Goal: Task Accomplishment & Management: Use online tool/utility

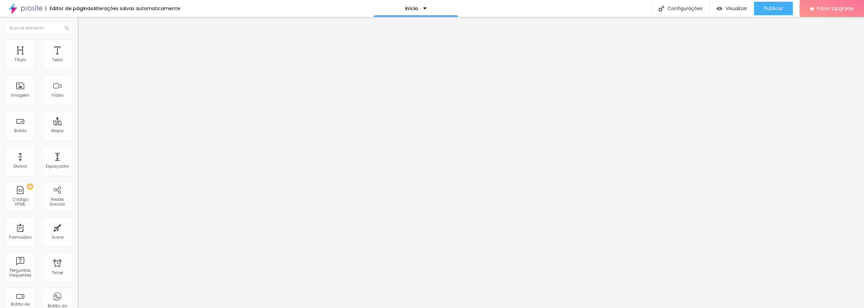
click at [78, 106] on span "Original" at bounding box center [86, 103] width 16 height 6
click at [78, 39] on li "Estilo" at bounding box center [117, 42] width 78 height 7
click at [78, 46] on li "Avançado" at bounding box center [117, 49] width 78 height 7
click at [78, 45] on ul "Conteúdo Estilo Avançado" at bounding box center [117, 42] width 78 height 20
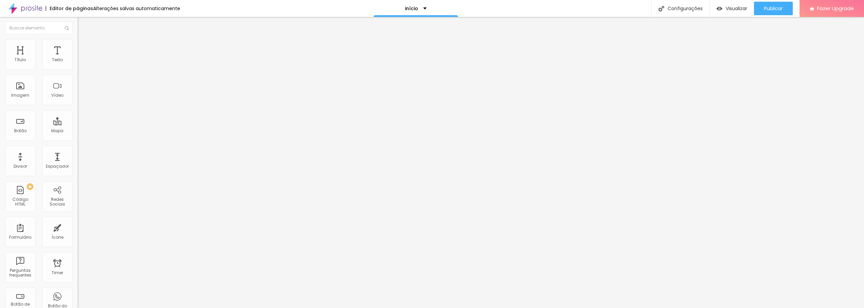
click at [78, 39] on li "Conteúdo" at bounding box center [117, 35] width 78 height 7
click at [78, 147] on div "Trocar imagem Descrição da imagem (Alt) Alinhamento Proporção Original Cinema 1…" at bounding box center [117, 104] width 78 height 102
click at [78, 124] on div "Proporção Original Cinema 16:9 Padrão 4:3 Quadrado 1:1 Original" at bounding box center [117, 110] width 78 height 27
click at [78, 106] on span "Original" at bounding box center [86, 103] width 16 height 6
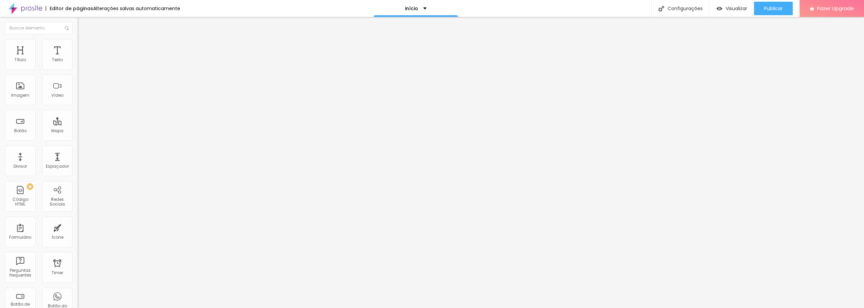
click at [78, 110] on span "Cinema" at bounding box center [86, 107] width 17 height 6
click at [78, 106] on span "16:9 Cinema" at bounding box center [91, 103] width 26 height 6
click at [78, 116] on span "Padrão" at bounding box center [85, 113] width 15 height 6
click at [78, 106] on span "4:3 Padrão" at bounding box center [89, 103] width 22 height 6
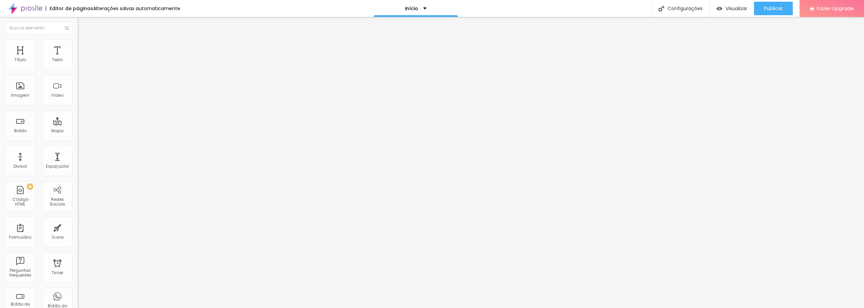
click at [78, 106] on span "4:3 Padrão" at bounding box center [89, 103] width 22 height 6
click at [78, 120] on span "Quadrado" at bounding box center [89, 117] width 22 height 6
click at [78, 85] on img at bounding box center [80, 83] width 5 height 5
click at [78, 45] on ul "Conteúdo Estilo Avançado" at bounding box center [117, 42] width 78 height 20
click at [78, 42] on img at bounding box center [81, 42] width 6 height 6
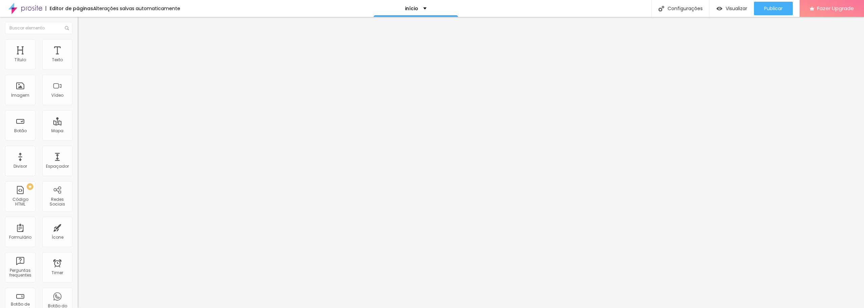
type input "40"
type input "35"
type input "30"
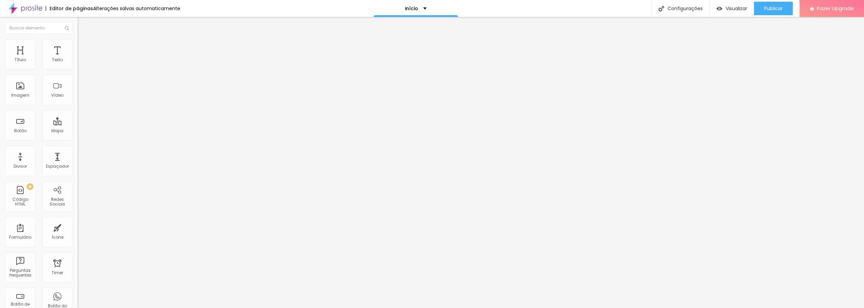
type input "30"
type input "25"
drag, startPoint x: 32, startPoint y: 71, endPoint x: 19, endPoint y: 73, distance: 12.6
type input "25"
click at [78, 69] on input "range" at bounding box center [100, 66] width 44 height 5
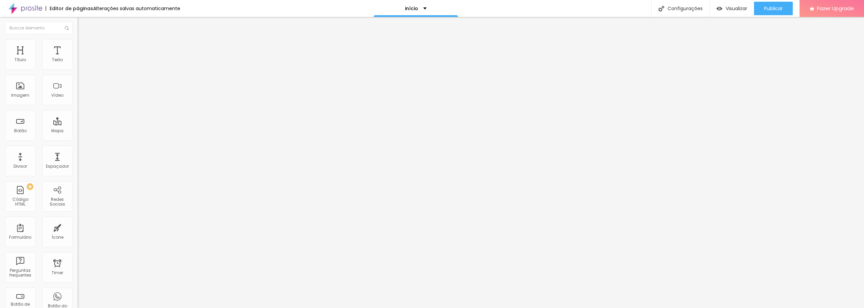
click at [78, 106] on span "1:1 Quadrado" at bounding box center [91, 103] width 27 height 6
click at [78, 124] on span "Original" at bounding box center [86, 121] width 16 height 6
click at [78, 43] on img at bounding box center [81, 42] width 6 height 6
type input "30"
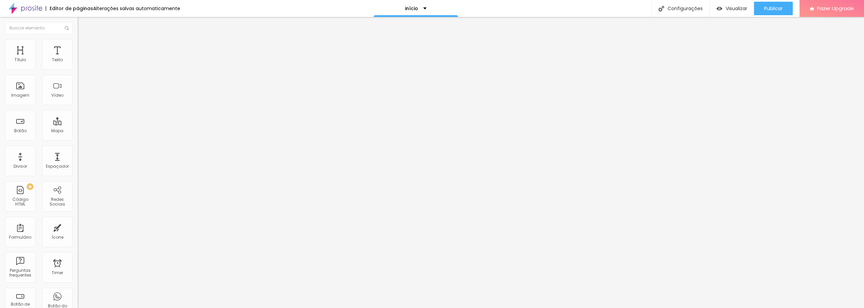
type input "35"
type input "60"
type input "65"
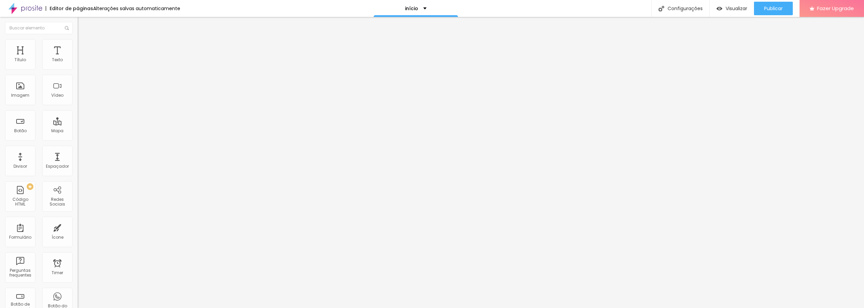
type input "65"
type input "70"
type input "75"
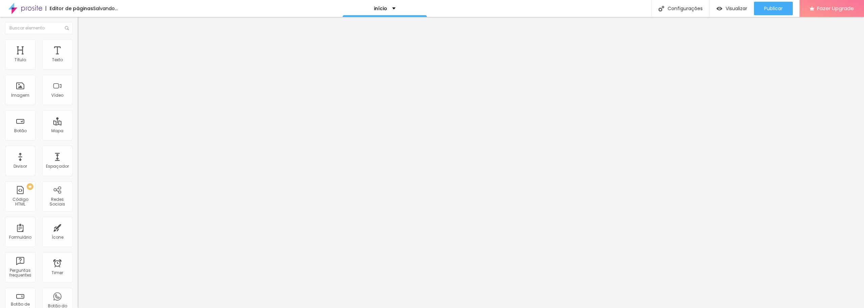
type input "70"
drag, startPoint x: 21, startPoint y: 74, endPoint x: 50, endPoint y: 72, distance: 29.1
type input "70"
click at [78, 69] on input "range" at bounding box center [100, 66] width 44 height 5
click at [78, 91] on div at bounding box center [117, 88] width 78 height 5
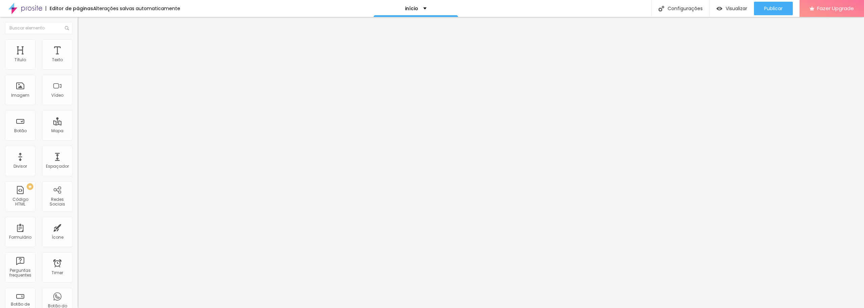
click at [78, 106] on span "Original" at bounding box center [86, 103] width 16 height 6
click at [78, 118] on span "Quadrado" at bounding box center [89, 115] width 22 height 6
click at [78, 39] on img at bounding box center [81, 42] width 6 height 6
type input "65"
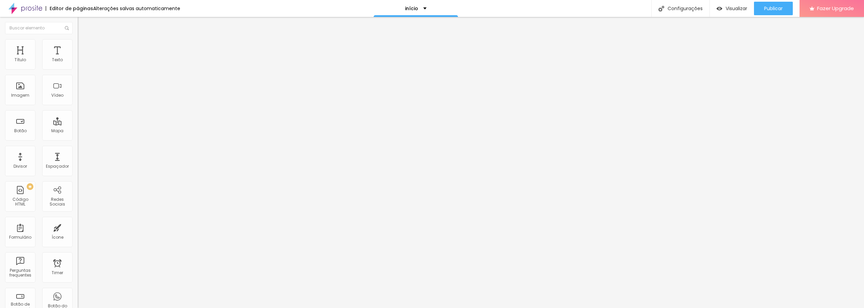
type input "60"
type input "55"
type input "50"
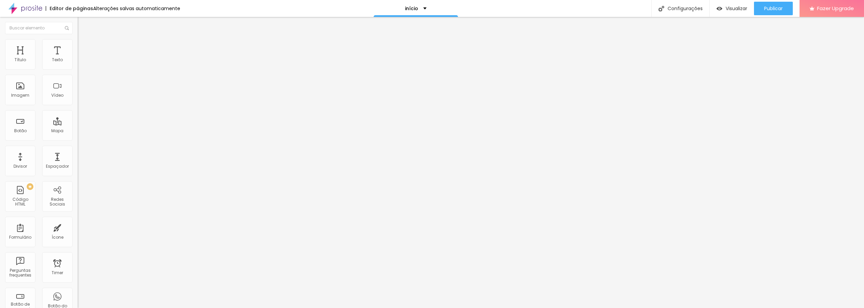
type input "50"
type input "45"
type input "40"
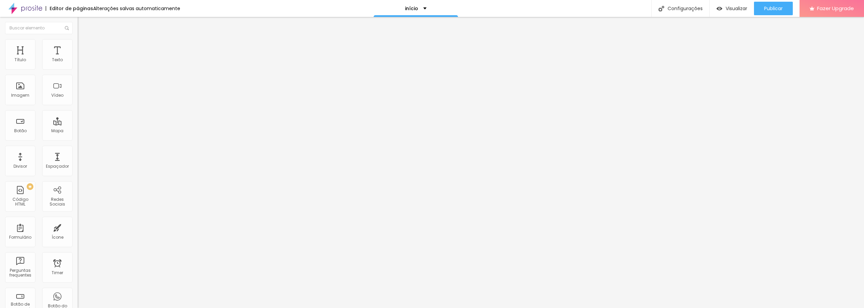
type input "35"
type input "30"
drag, startPoint x: 47, startPoint y: 71, endPoint x: 21, endPoint y: 72, distance: 26.0
type input "30"
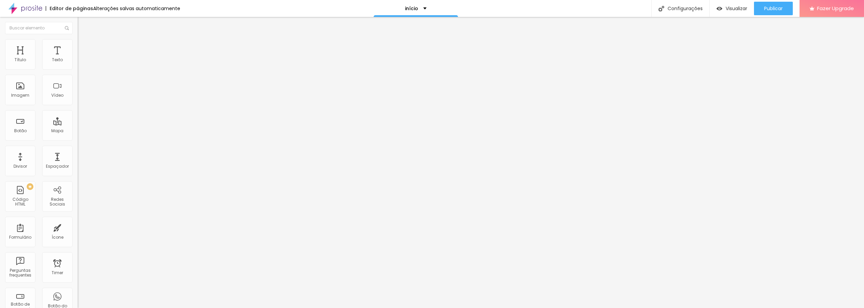
click at [78, 69] on input "range" at bounding box center [100, 66] width 44 height 5
type input "174"
type input "176"
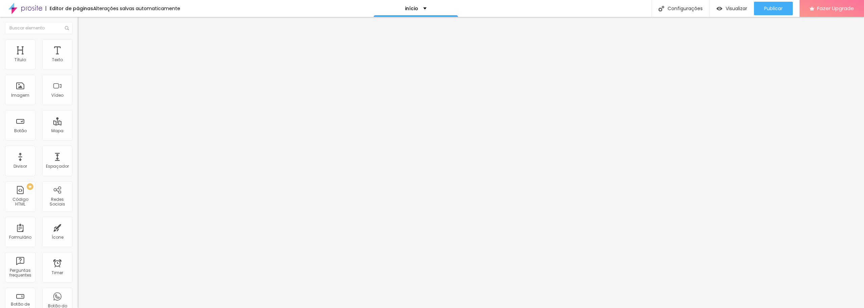
type input "179"
type input "191"
type input "200"
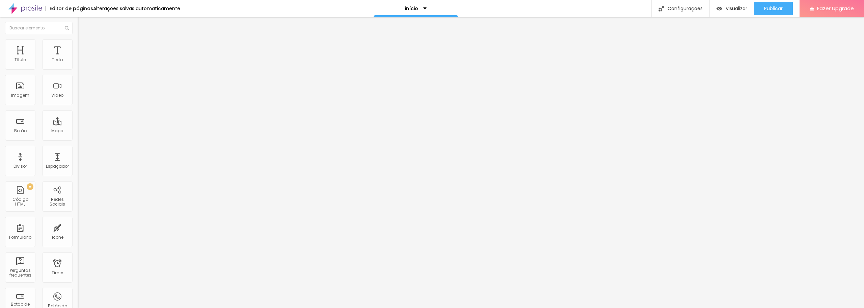
type input "200"
type input "166"
type input "155"
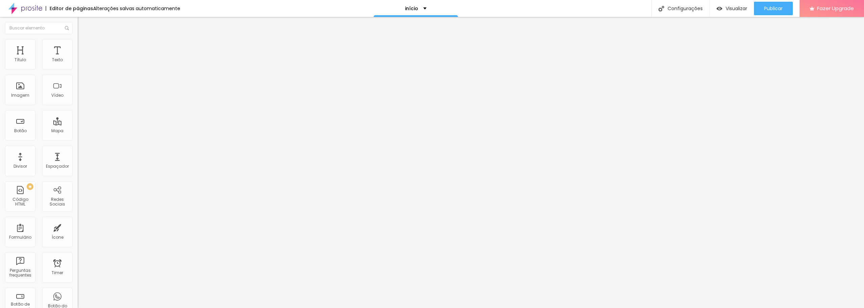
type input "133"
type input "102"
type input "81"
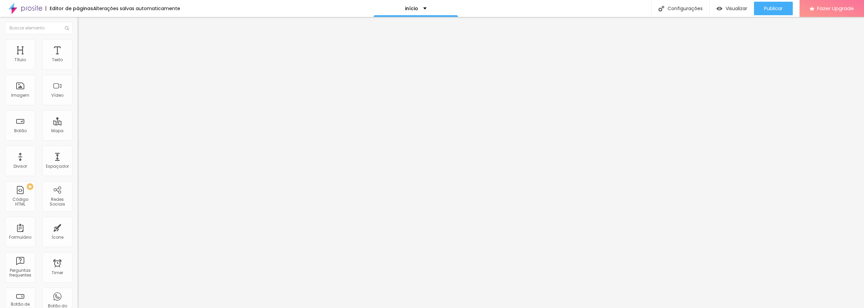
type input "81"
type input "69"
type input "63"
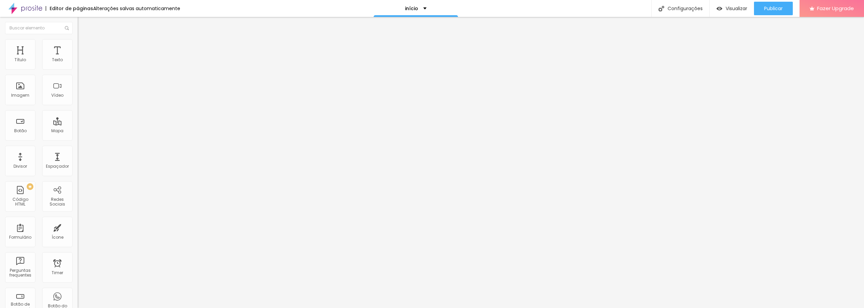
type input "51"
type input "43"
type input "30"
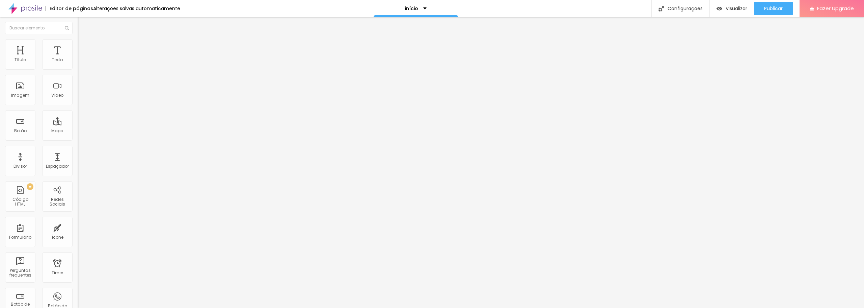
type input "30"
type input "23"
type input "16"
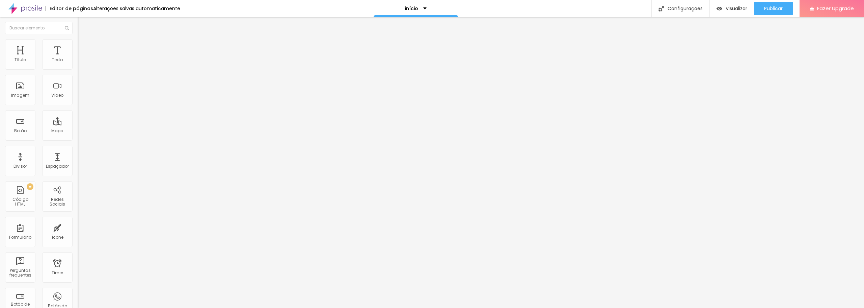
type input "0"
type input "30"
type input "89"
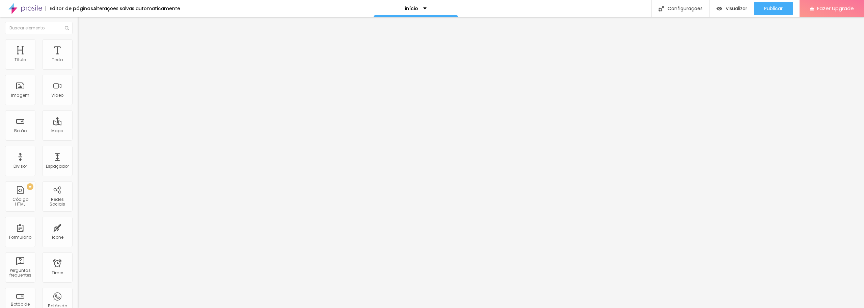
type input "89"
type input "132"
type input "151"
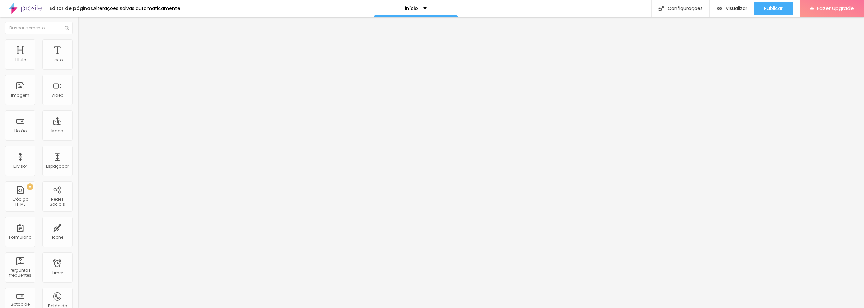
type input "198"
type input "200"
drag, startPoint x: 51, startPoint y: 85, endPoint x: 115, endPoint y: 83, distance: 64.2
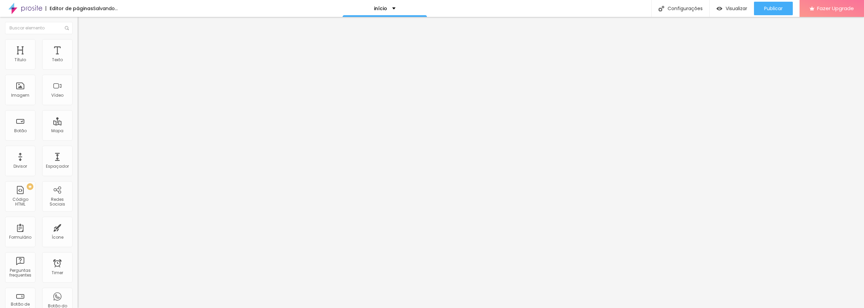
type input "200"
click at [115, 148] on input "range" at bounding box center [100, 150] width 44 height 5
drag, startPoint x: 37, startPoint y: 40, endPoint x: 40, endPoint y: 43, distance: 4.3
click at [78, 40] on img at bounding box center [81, 42] width 6 height 6
type input "25"
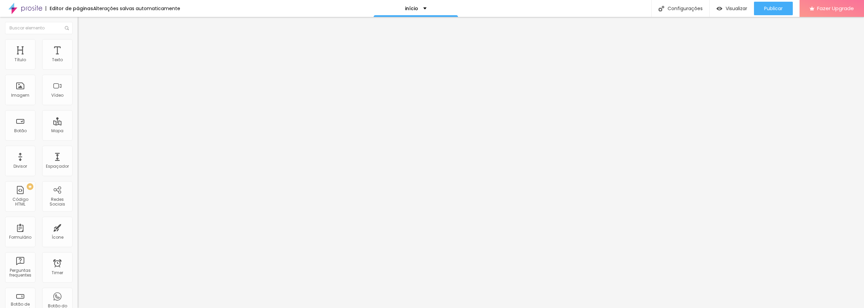
type input "25"
click at [78, 69] on input "range" at bounding box center [100, 66] width 44 height 5
click at [83, 24] on img "button" at bounding box center [85, 24] width 5 height 5
click at [78, 23] on button "Editar Coluna" at bounding box center [117, 25] width 78 height 16
click at [78, 76] on div "Tipo Sólido Sólido Pontilhado Serrilhado Duplo Pata de cachorro Estrela Brilho …" at bounding box center [117, 96] width 78 height 47
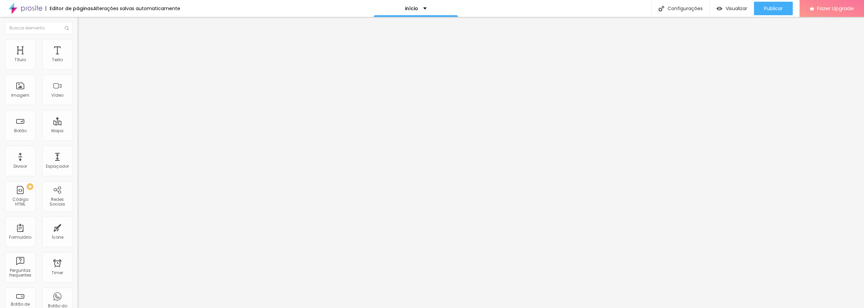
click at [78, 81] on span "Sólido" at bounding box center [84, 79] width 13 height 6
click at [78, 92] on span "Pontilhado" at bounding box center [89, 89] width 22 height 6
click at [78, 96] on span "Serrilhado" at bounding box center [88, 93] width 21 height 6
click at [78, 100] on div "Duplo" at bounding box center [117, 98] width 78 height 4
click at [78, 108] on span "Estrela" at bounding box center [85, 106] width 14 height 6
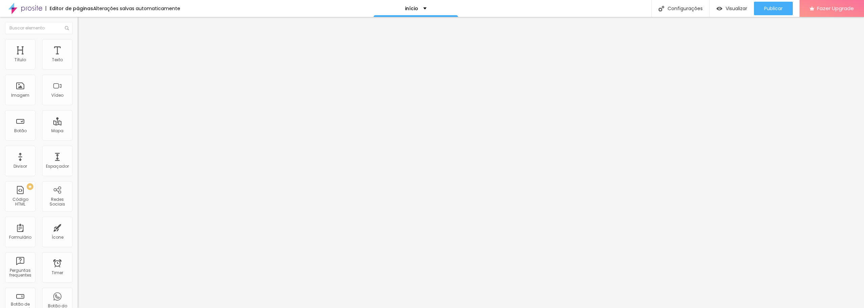
click at [78, 116] on div "Coração 1" at bounding box center [117, 114] width 78 height 4
click at [78, 121] on span "Coração 2" at bounding box center [89, 118] width 22 height 6
click at [78, 114] on span "Coração 1" at bounding box center [88, 111] width 21 height 6
click at [78, 90] on span "Pontilhado" at bounding box center [89, 87] width 22 height 6
click at [78, 86] on span "Sólido" at bounding box center [84, 83] width 13 height 6
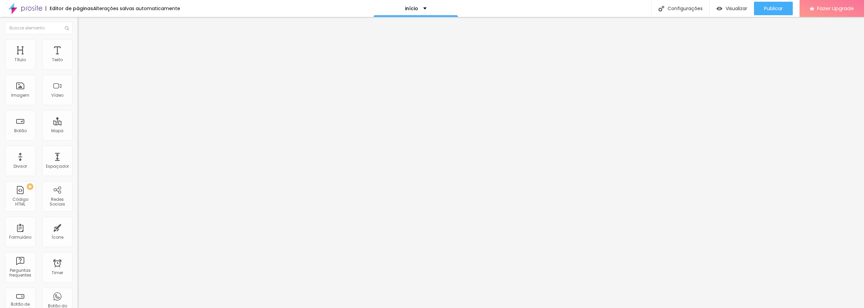
click at [84, 46] on span "Estilo" at bounding box center [89, 44] width 10 height 6
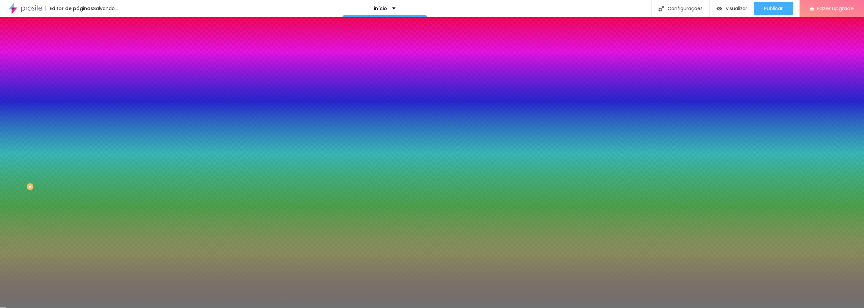
type input "42"
type input "41"
type input "38"
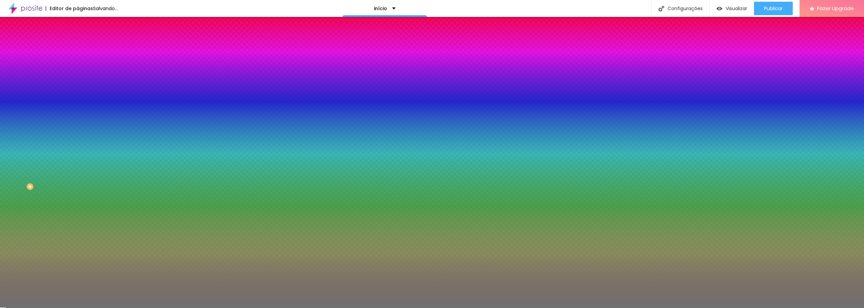
type input "38"
type input "34"
type input "33"
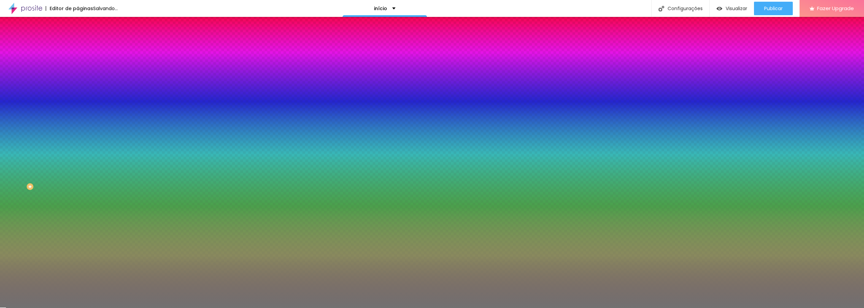
type input "32"
type input "30"
type input "29"
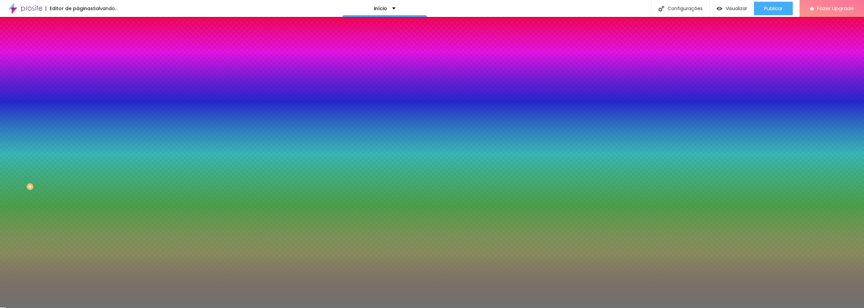
type input "29"
type input "25"
type input "24"
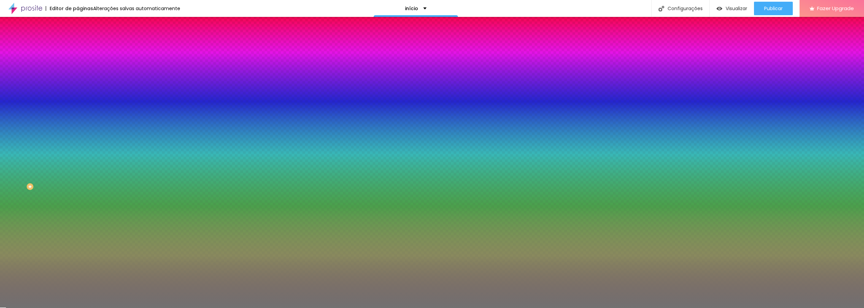
type input "23"
type input "21"
type input "20"
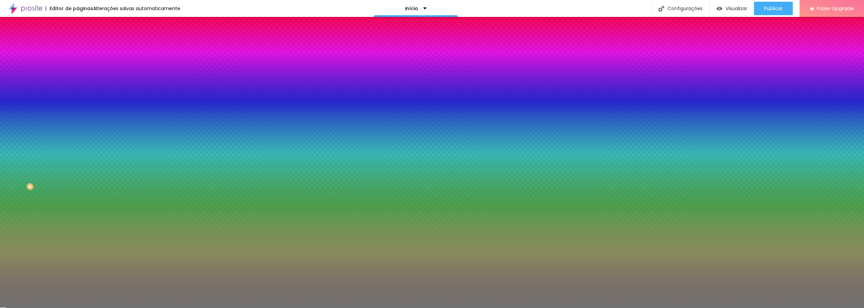
type input "20"
type input "19"
type input "18"
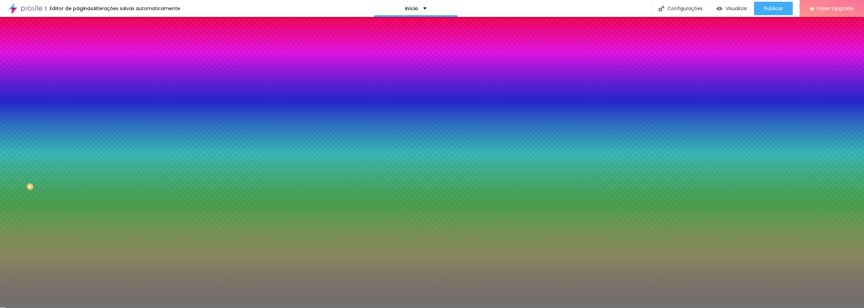
type input "17"
type input "16"
type input "14"
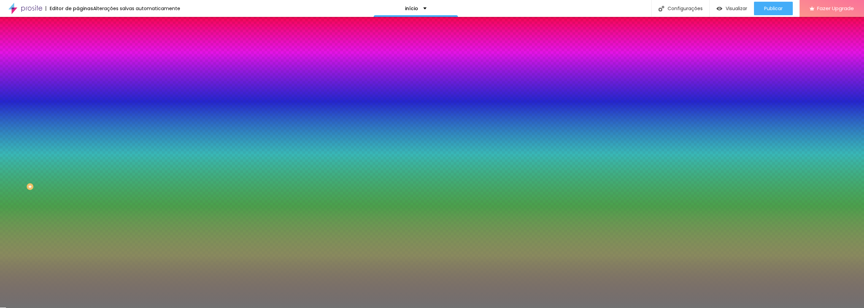
type input "14"
type input "13"
type input "11"
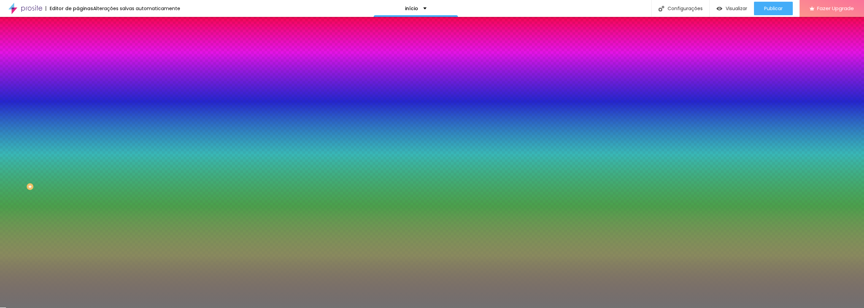
type input "10"
drag, startPoint x: 34, startPoint y: 89, endPoint x: -4, endPoint y: 94, distance: 38.9
type input "10"
click at [78, 88] on input "range" at bounding box center [100, 84] width 44 height 5
click at [84, 40] on span "Conteúdo" at bounding box center [94, 37] width 21 height 6
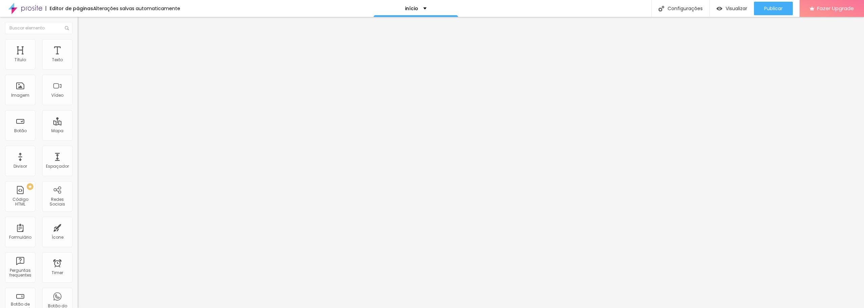
drag, startPoint x: 44, startPoint y: 82, endPoint x: 63, endPoint y: 81, distance: 19.3
click at [78, 77] on div "Tipo" at bounding box center [117, 75] width 78 height 4
click at [78, 81] on span "Sólido" at bounding box center [84, 79] width 13 height 6
click at [78, 121] on span "Coração 2" at bounding box center [89, 118] width 22 height 6
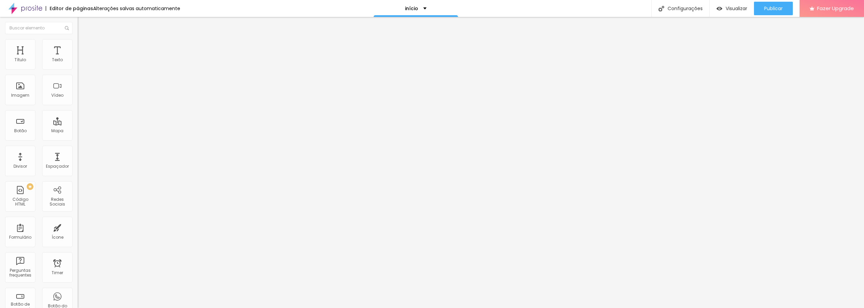
click at [78, 114] on span "Coração 1" at bounding box center [88, 111] width 21 height 6
click at [84, 46] on span "Estilo" at bounding box center [89, 44] width 10 height 6
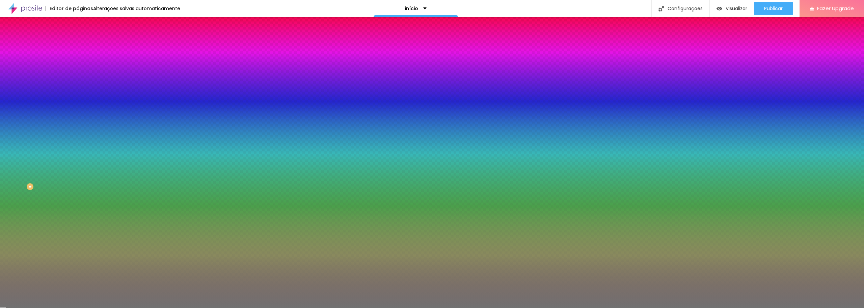
type input "11"
type input "12"
type input "13"
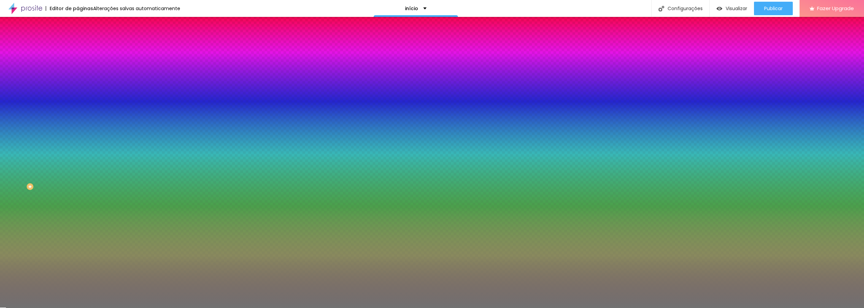
type input "13"
type input "14"
type input "15"
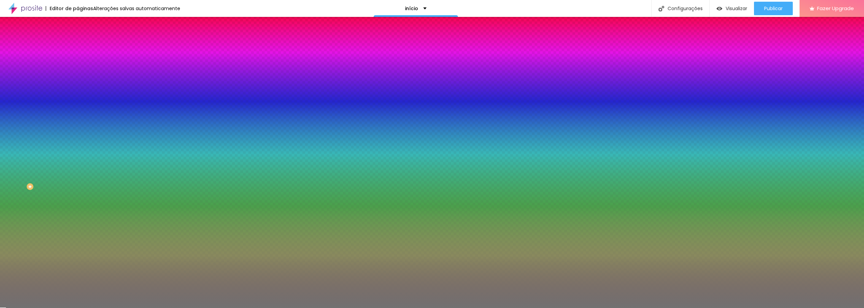
type input "14"
type input "13"
type input "12"
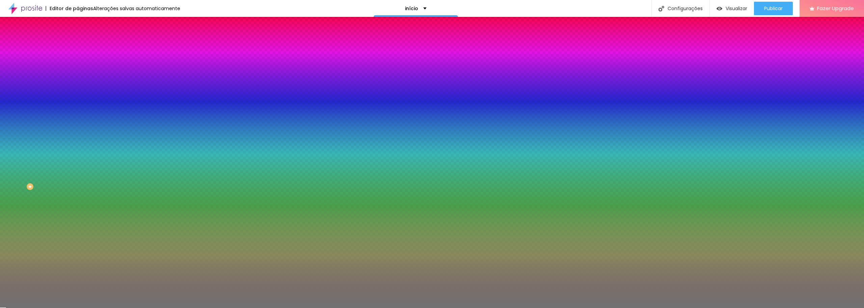
type input "12"
type input "10"
type input "9"
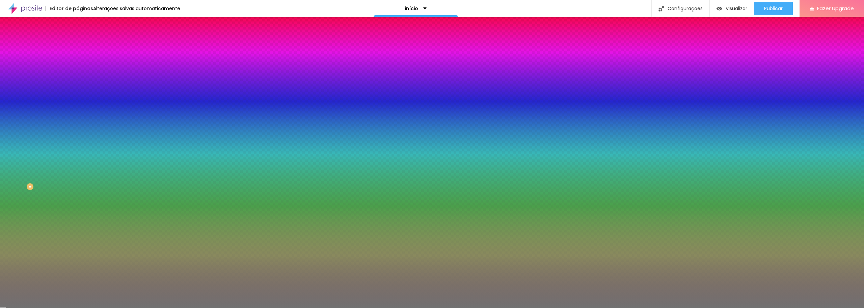
type input "8"
type input "7"
type input "6"
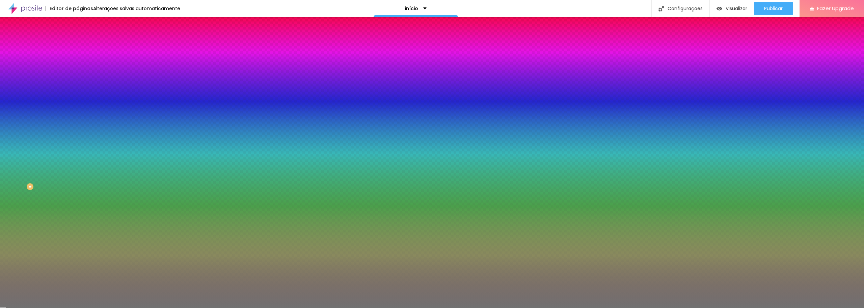
type input "6"
type input "5"
type input "4"
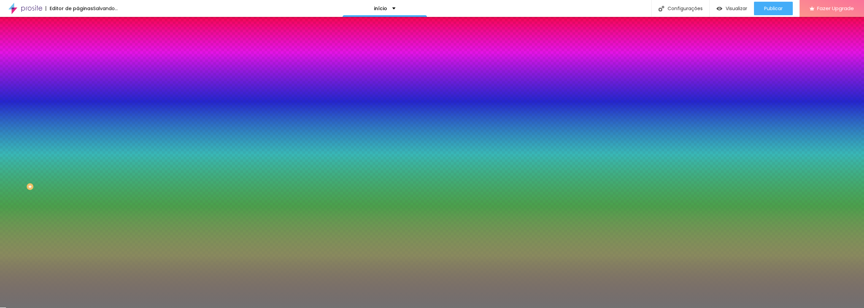
type input "3"
type input "2"
type input "1"
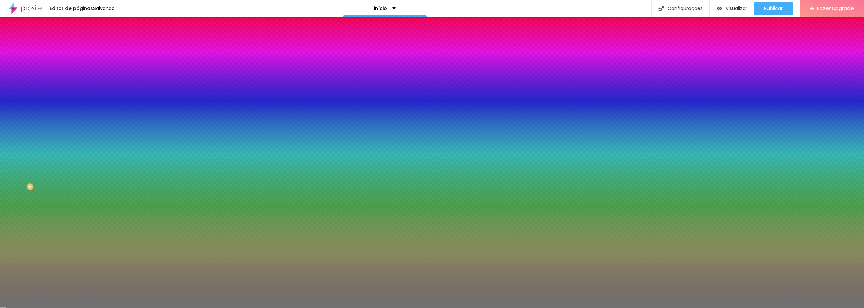
type input "1"
type input "2"
type input "4"
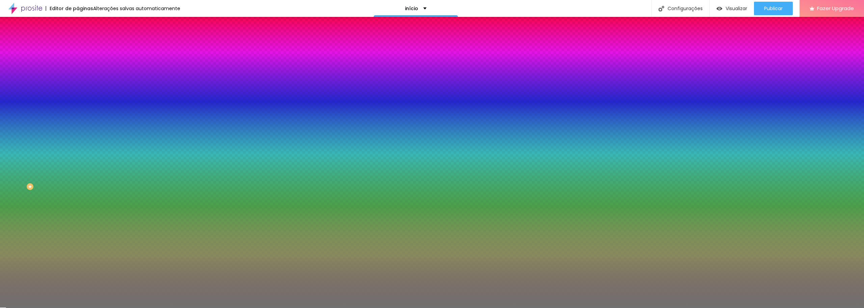
type input "7"
type input "8"
type input "9"
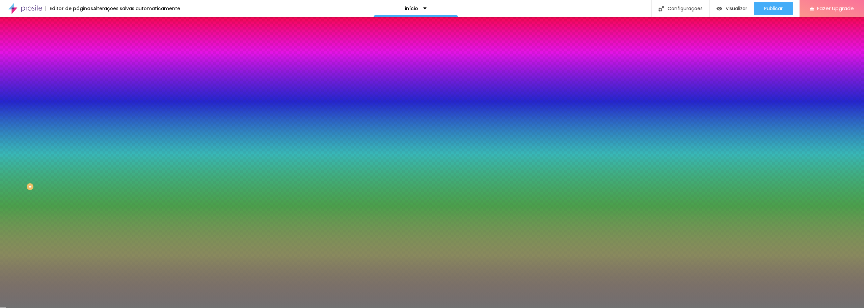
type input "9"
type input "10"
click at [78, 105] on input "range" at bounding box center [100, 102] width 44 height 5
click at [78, 22] on button "Editar Divisor" at bounding box center [117, 25] width 78 height 16
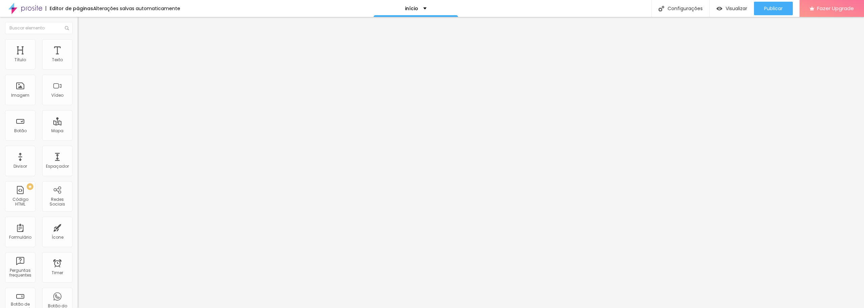
click at [83, 22] on img "button" at bounding box center [85, 24] width 5 height 5
click at [78, 58] on span "Trocar imagem" at bounding box center [96, 55] width 37 height 6
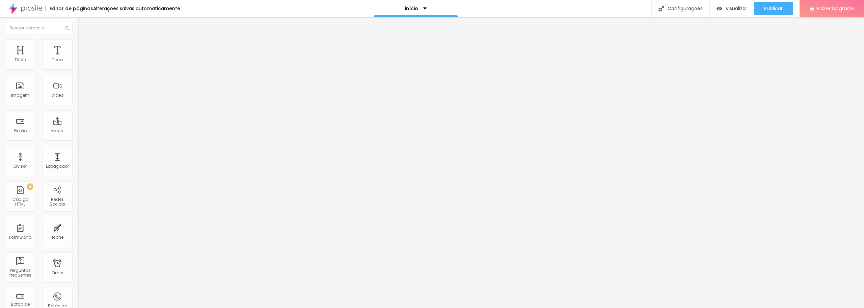
click at [78, 39] on img at bounding box center [81, 42] width 6 height 6
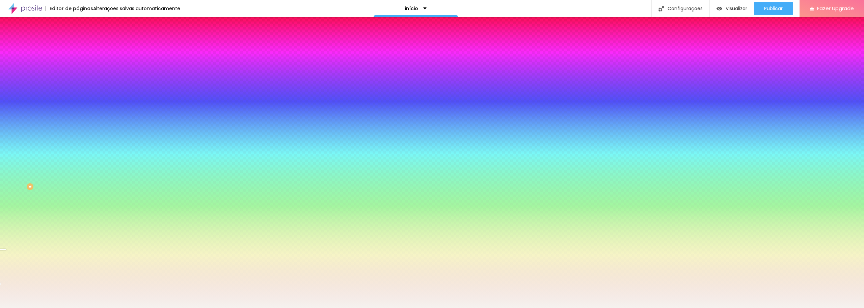
click at [78, 46] on li "Avançado" at bounding box center [117, 49] width 78 height 7
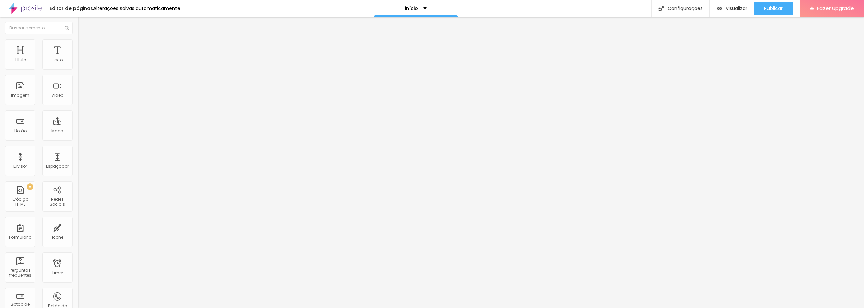
click at [78, 44] on li "Avançado" at bounding box center [117, 42] width 78 height 7
type input "82"
type input "78"
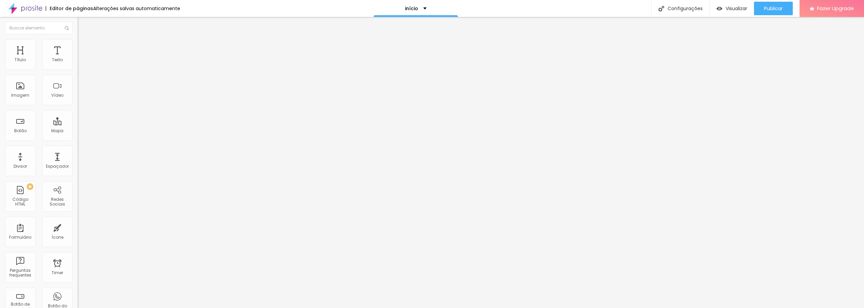
type input "73"
type input "72"
type input "71"
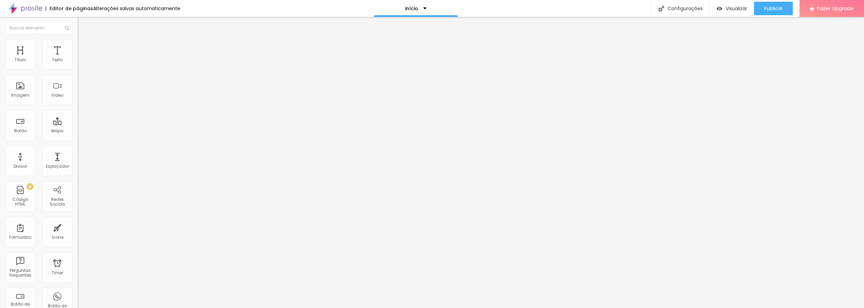
type input "71"
type input "70"
type input "69"
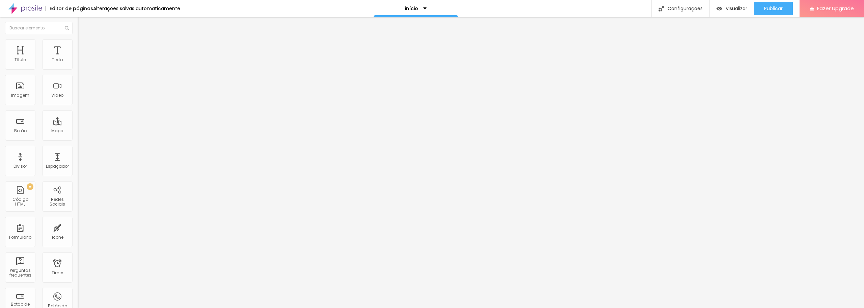
type input "68"
type input "67"
type input "66"
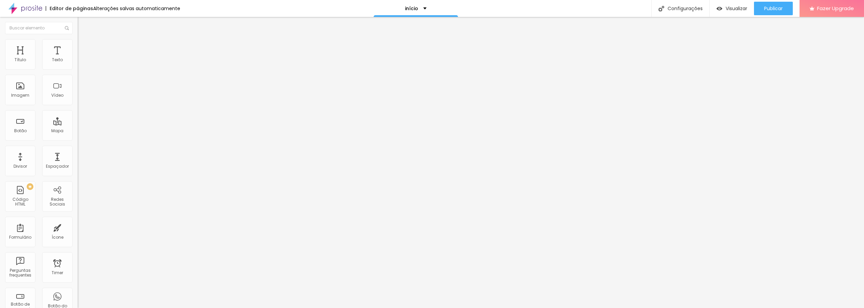
type input "66"
drag, startPoint x: 51, startPoint y: 78, endPoint x: 43, endPoint y: 81, distance: 8.2
click at [78, 220] on input "range" at bounding box center [100, 222] width 44 height 5
click at [78, 39] on li "Avançado" at bounding box center [117, 42] width 78 height 7
drag, startPoint x: 24, startPoint y: 67, endPoint x: 18, endPoint y: 67, distance: 6.1
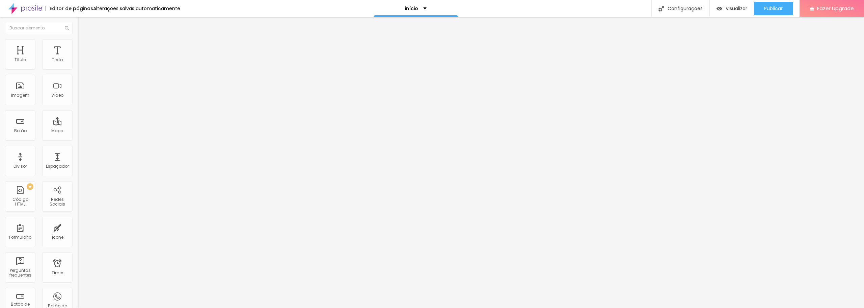
click at [78, 124] on input "range" at bounding box center [100, 126] width 44 height 5
click at [78, 220] on input "range" at bounding box center [100, 222] width 44 height 5
click at [78, 58] on span "Trocar imagem" at bounding box center [96, 55] width 37 height 6
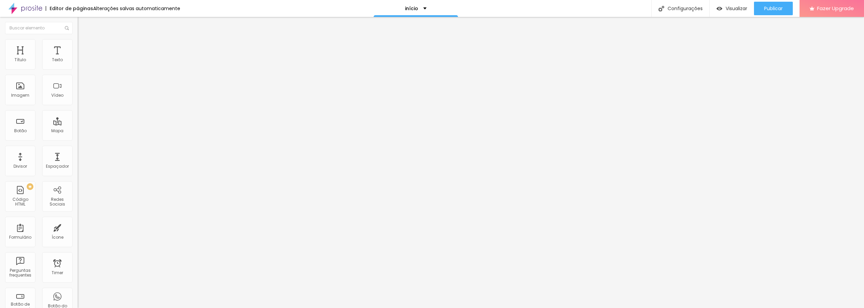
click at [78, 58] on span "Trocar imagem" at bounding box center [96, 55] width 37 height 6
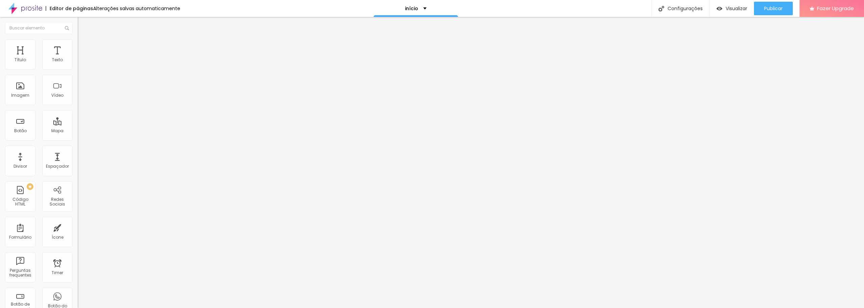
click at [78, 57] on div "Trocar imagem" at bounding box center [117, 55] width 78 height 5
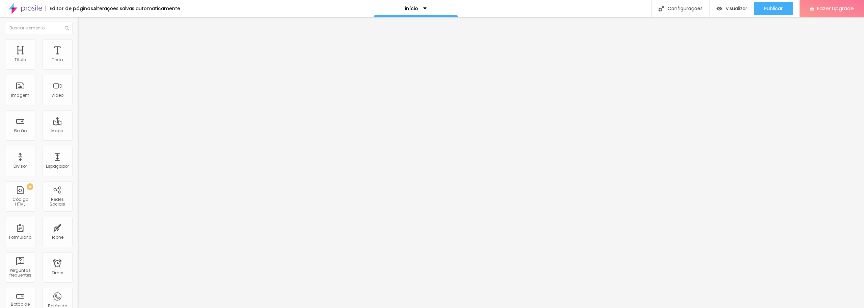
click at [78, 57] on div "Trocar imagem" at bounding box center [117, 55] width 78 height 5
click at [78, 41] on img at bounding box center [81, 42] width 6 height 6
click at [78, 46] on img at bounding box center [81, 49] width 6 height 6
click at [78, 131] on input "range" at bounding box center [100, 133] width 44 height 5
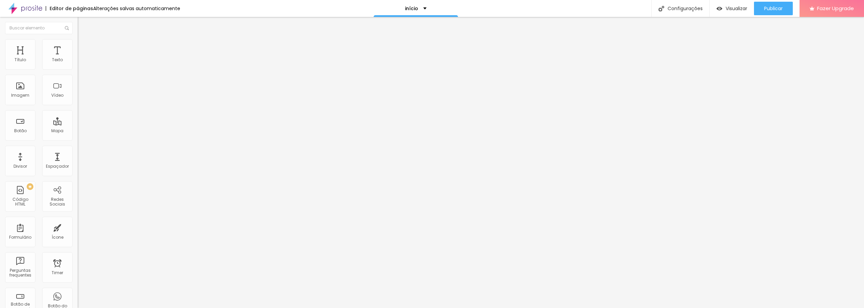
click at [78, 38] on img at bounding box center [81, 35] width 6 height 6
click at [78, 44] on li "Estilo" at bounding box center [117, 42] width 78 height 7
click at [78, 38] on img at bounding box center [81, 35] width 6 height 6
click at [78, 42] on img at bounding box center [81, 42] width 6 height 6
click at [785, 9] on button "Publicar" at bounding box center [773, 9] width 39 height 14
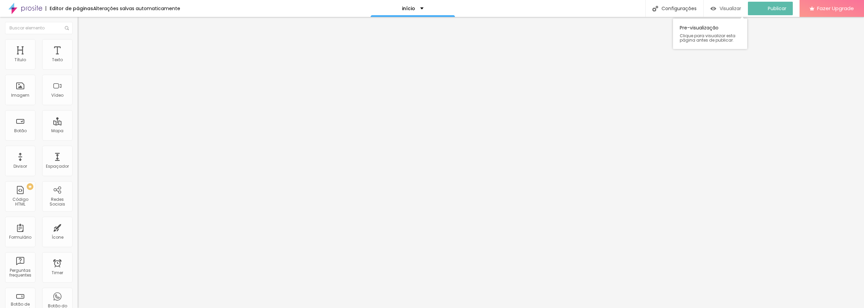
click at [722, 7] on div "Visualizar" at bounding box center [726, 9] width 31 height 6
click at [734, 8] on span "Visualizar" at bounding box center [737, 8] width 22 height 5
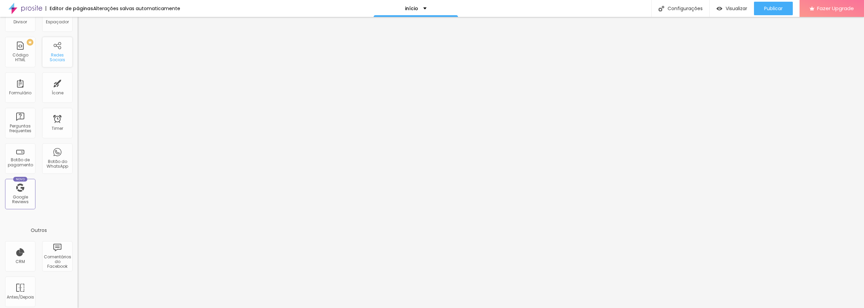
scroll to position [148, 0]
click at [22, 186] on div "Novo Google Reviews" at bounding box center [20, 190] width 30 height 30
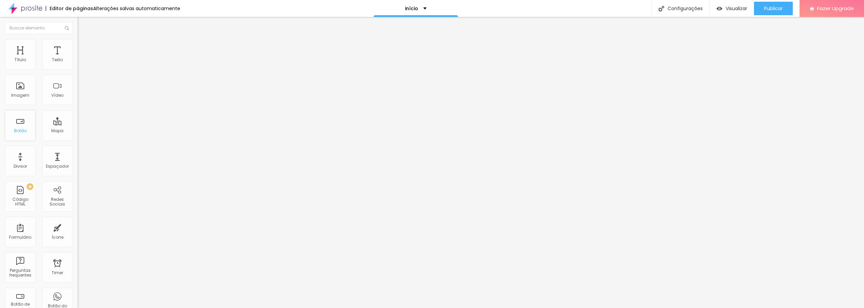
click at [23, 128] on div "Botão" at bounding box center [20, 130] width 12 height 5
drag, startPoint x: 23, startPoint y: 128, endPoint x: 29, endPoint y: 132, distance: 7.0
click at [29, 132] on div "Botão" at bounding box center [20, 125] width 30 height 30
click at [78, 43] on img at bounding box center [81, 42] width 6 height 6
drag, startPoint x: 44, startPoint y: 80, endPoint x: 50, endPoint y: 80, distance: 6.1
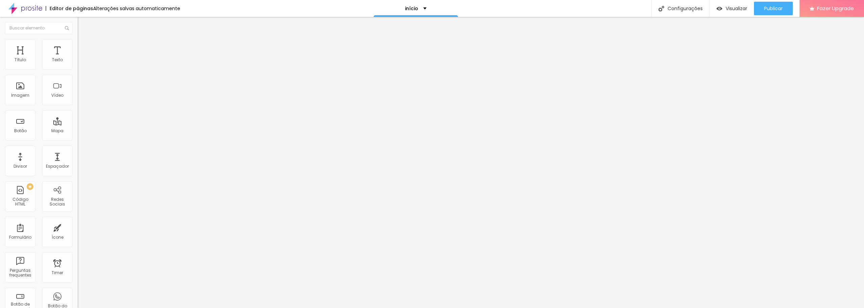
click at [78, 220] on input "range" at bounding box center [100, 222] width 44 height 5
